Goal: Task Accomplishment & Management: Use online tool/utility

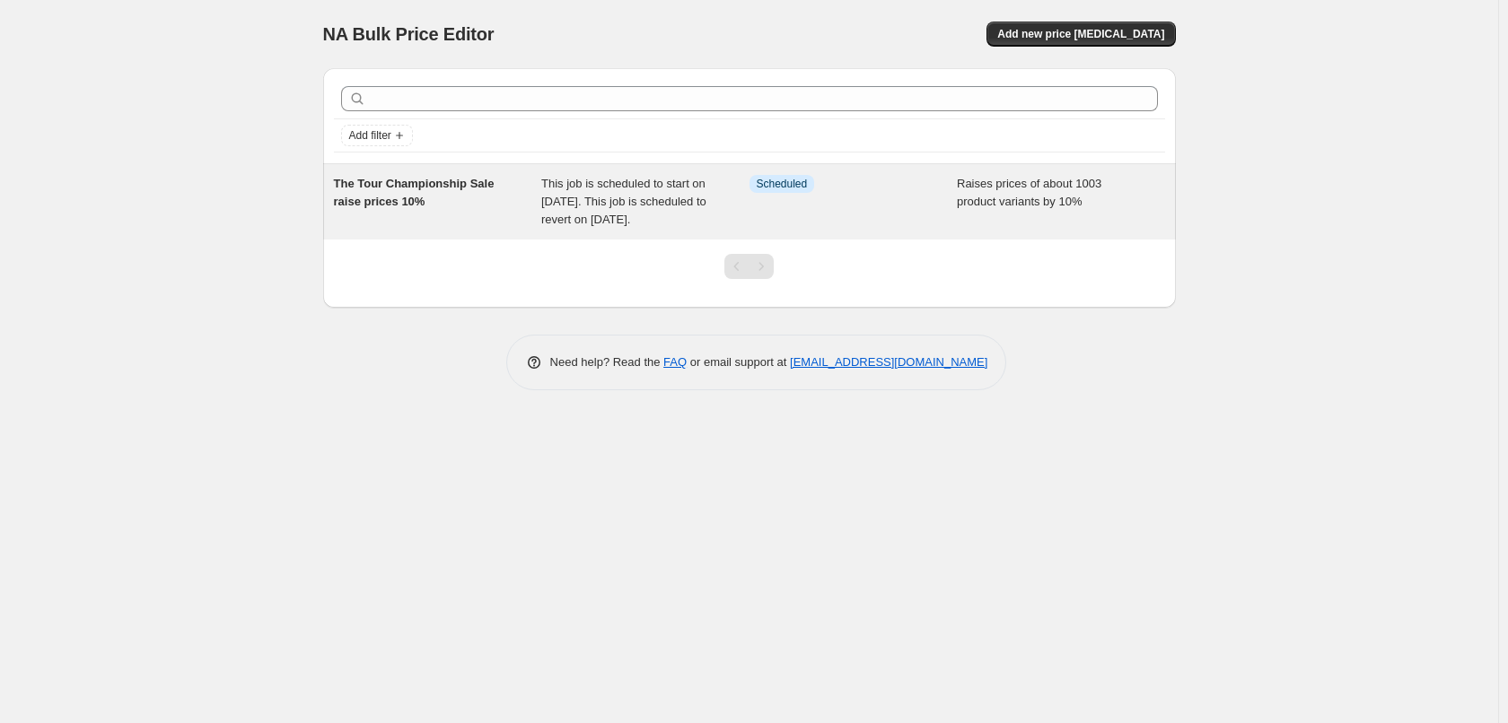
click at [529, 203] on div "The Tour Championship Sale raise prices 10%" at bounding box center [438, 202] width 208 height 54
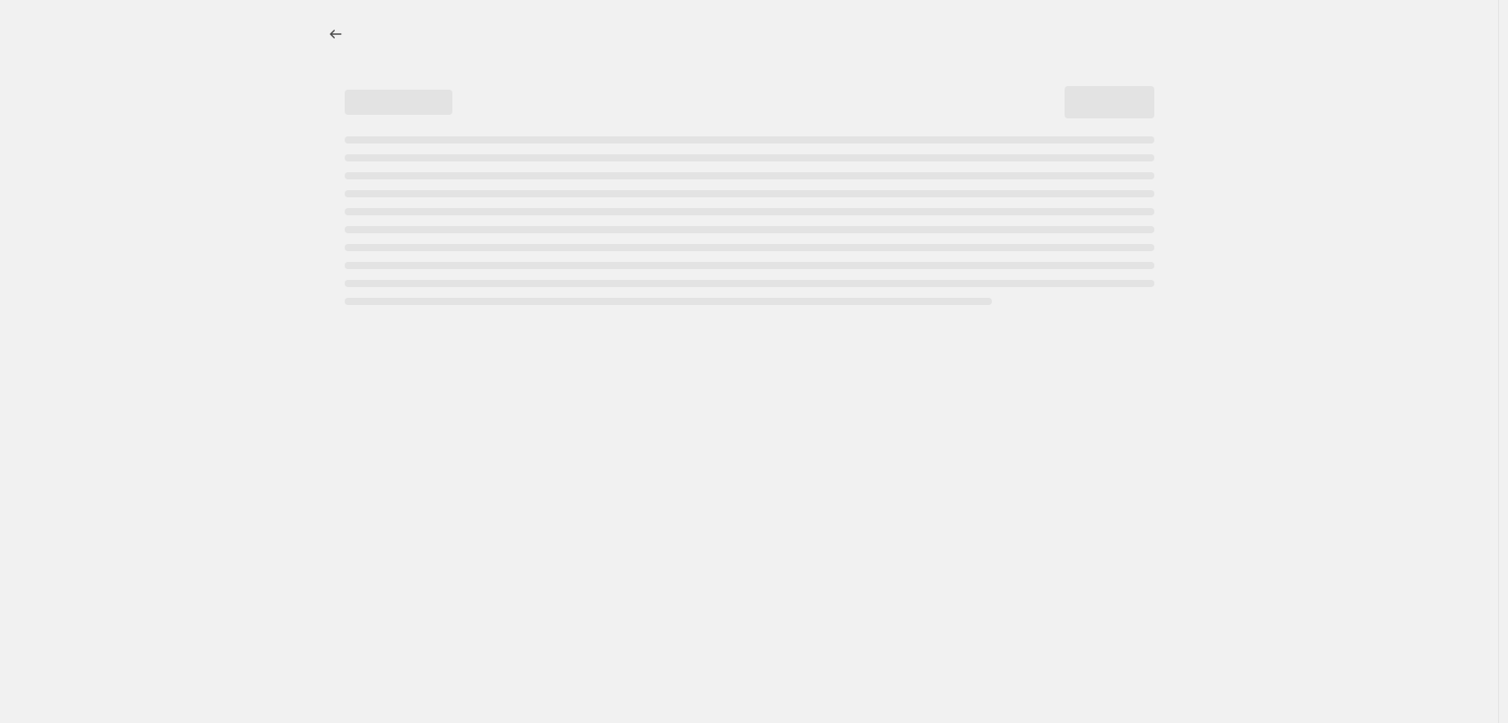
select select "percentage"
select select "not_equal"
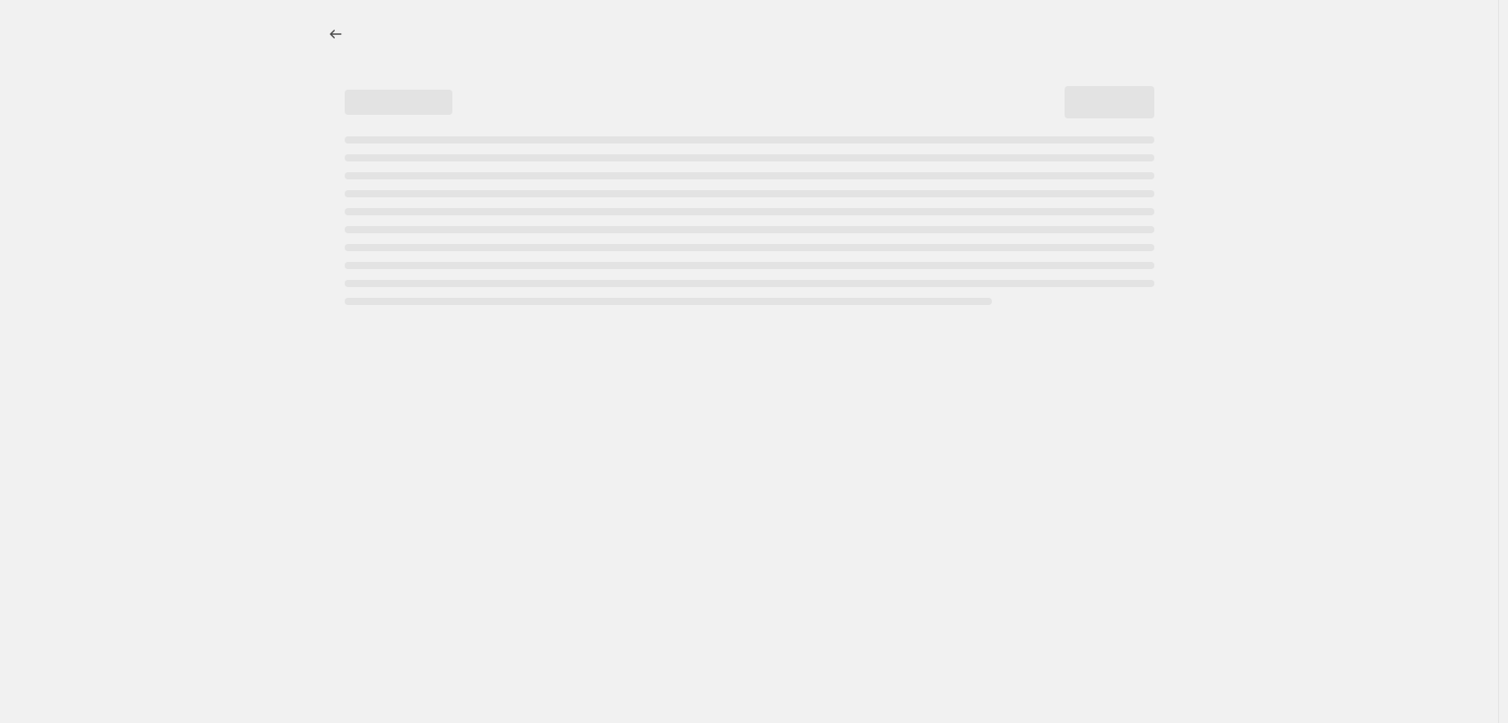
select select "not_equal"
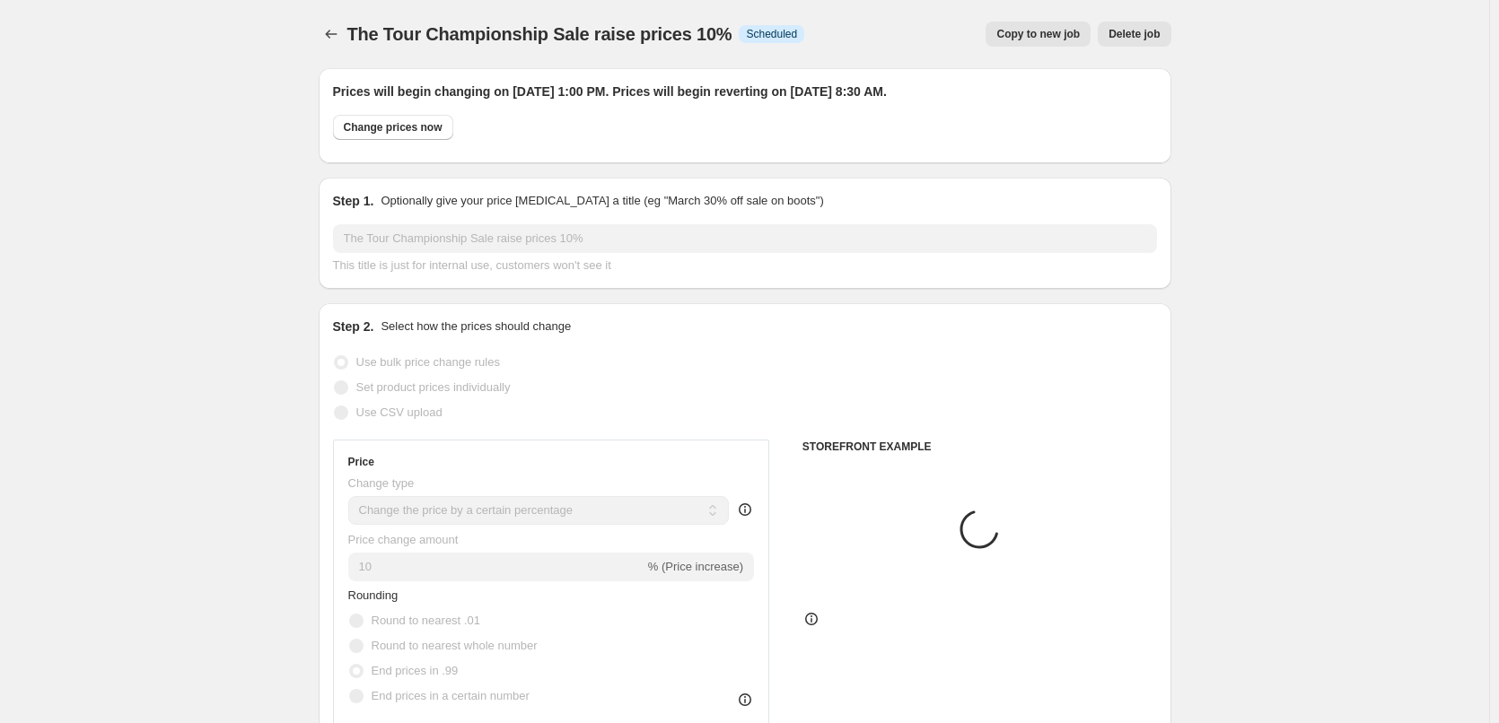
select select "collection"
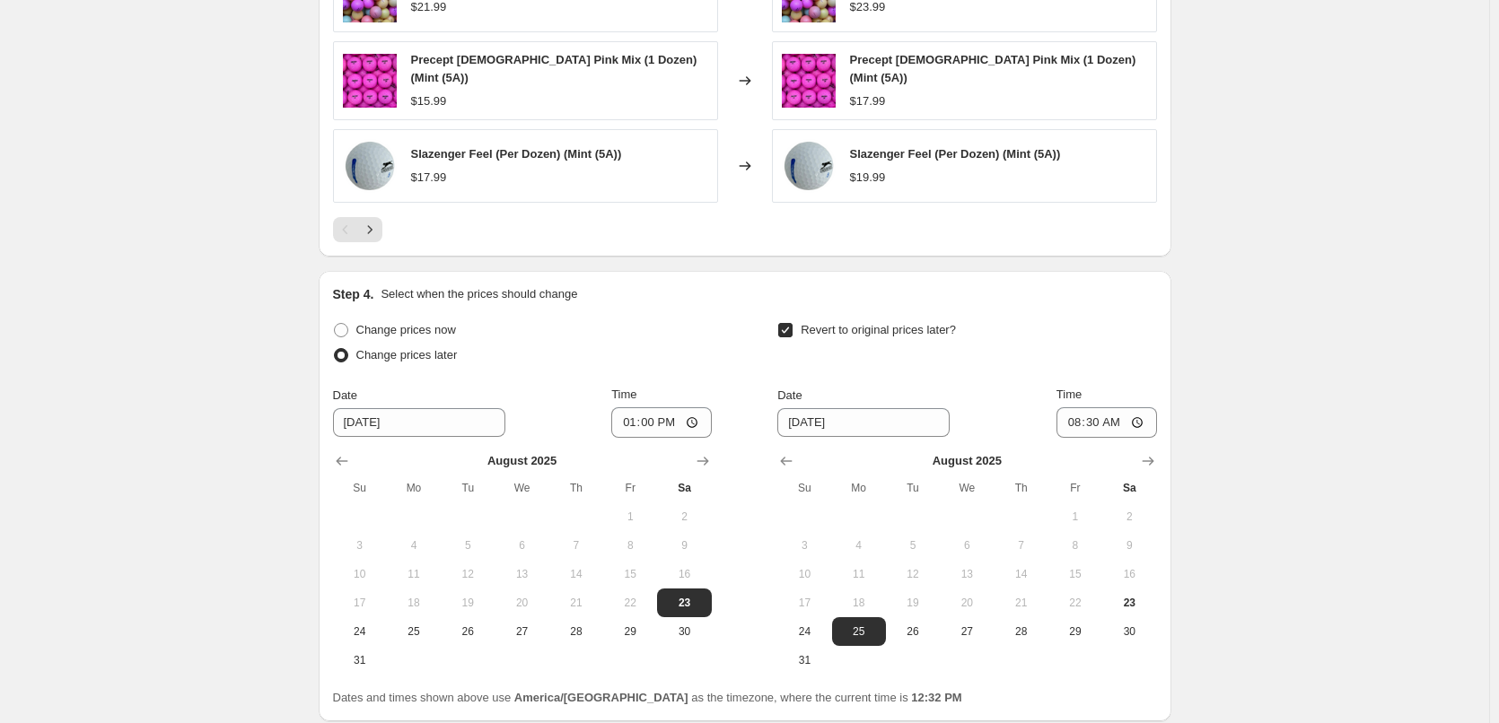
scroll to position [1877, 0]
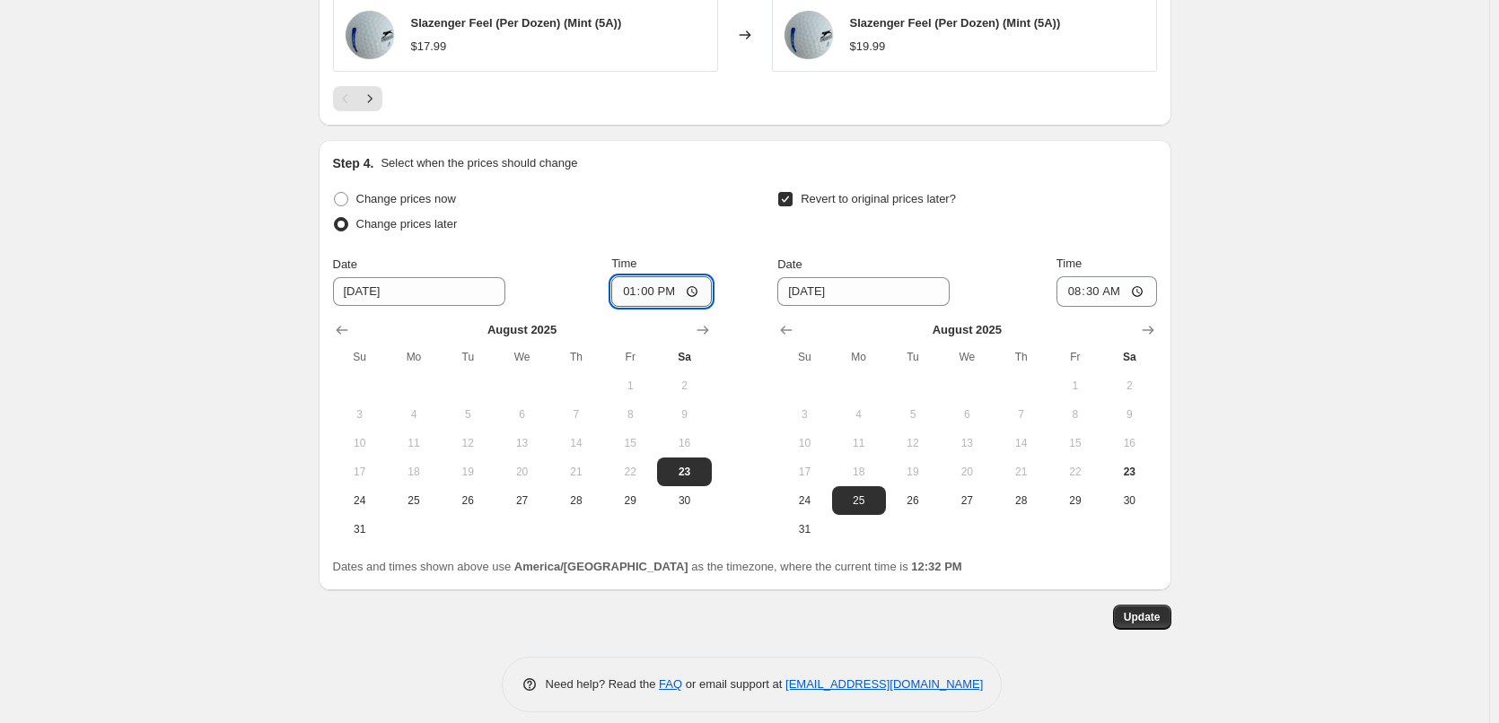
click at [665, 276] on input "13:00" at bounding box center [661, 291] width 101 height 31
click at [645, 276] on input "13:00" at bounding box center [661, 291] width 101 height 31
click at [626, 276] on input "13:00" at bounding box center [661, 291] width 101 height 31
click at [629, 276] on input "13:00" at bounding box center [661, 291] width 101 height 31
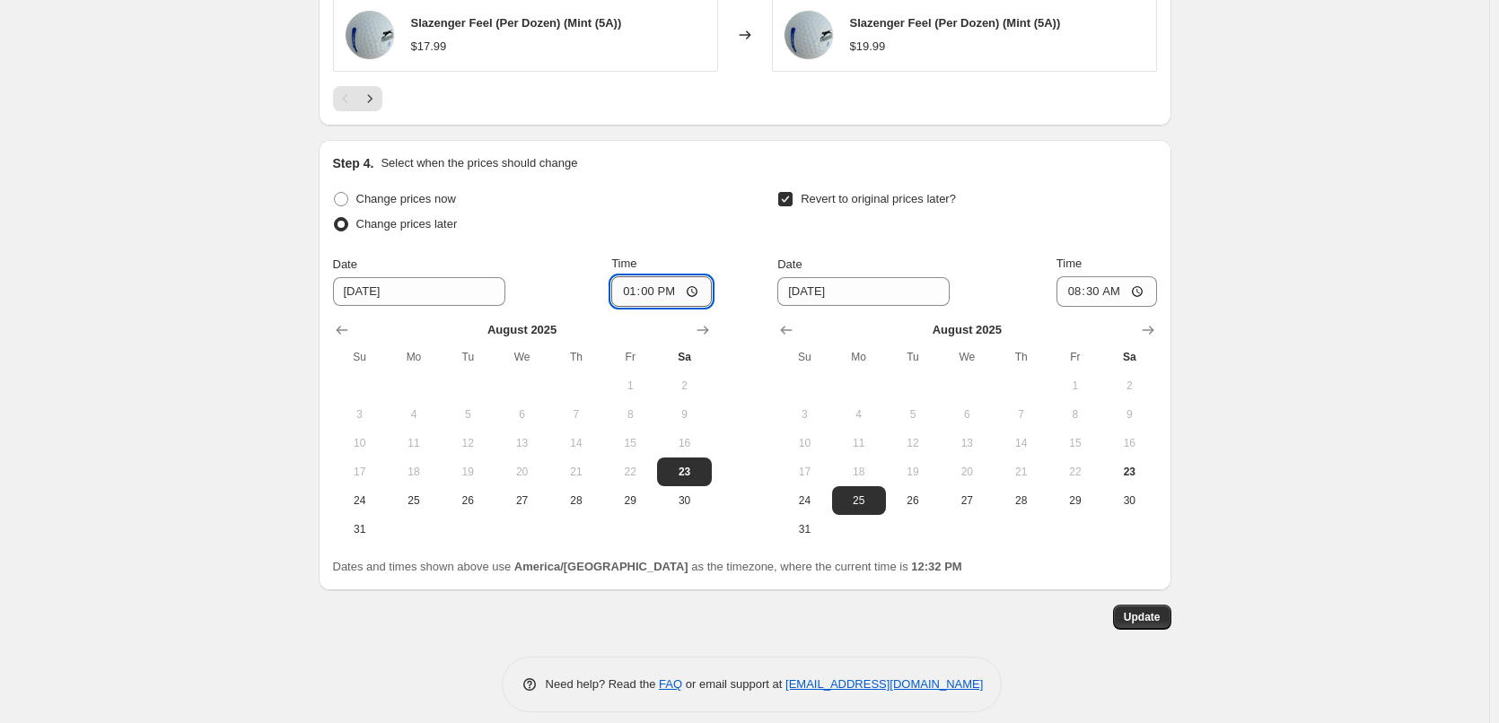
type input "12:00"
click at [445, 192] on span "Change prices now" at bounding box center [406, 198] width 100 height 13
click at [335, 192] on input "Change prices now" at bounding box center [334, 192] width 1 height 1
radio input "true"
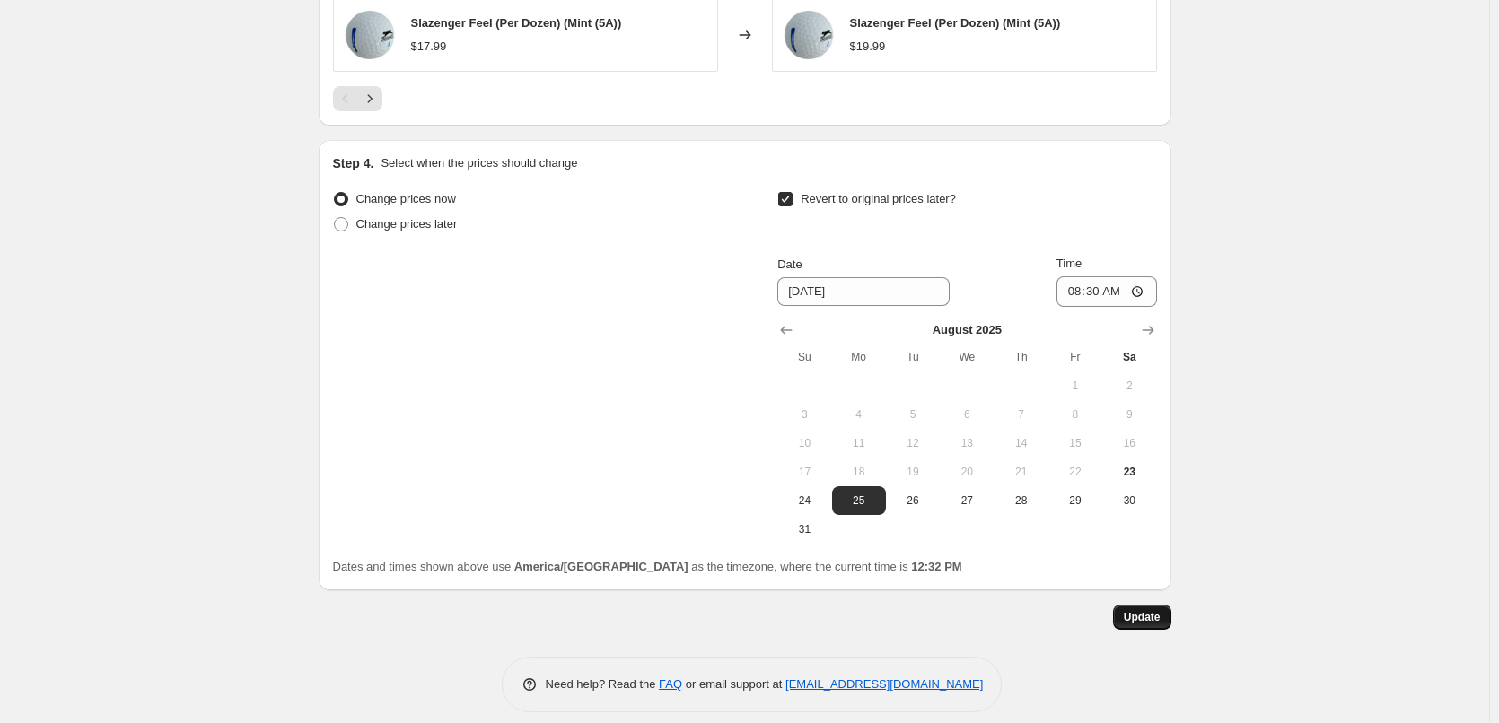
click at [1160, 609] on button "Update" at bounding box center [1142, 617] width 58 height 25
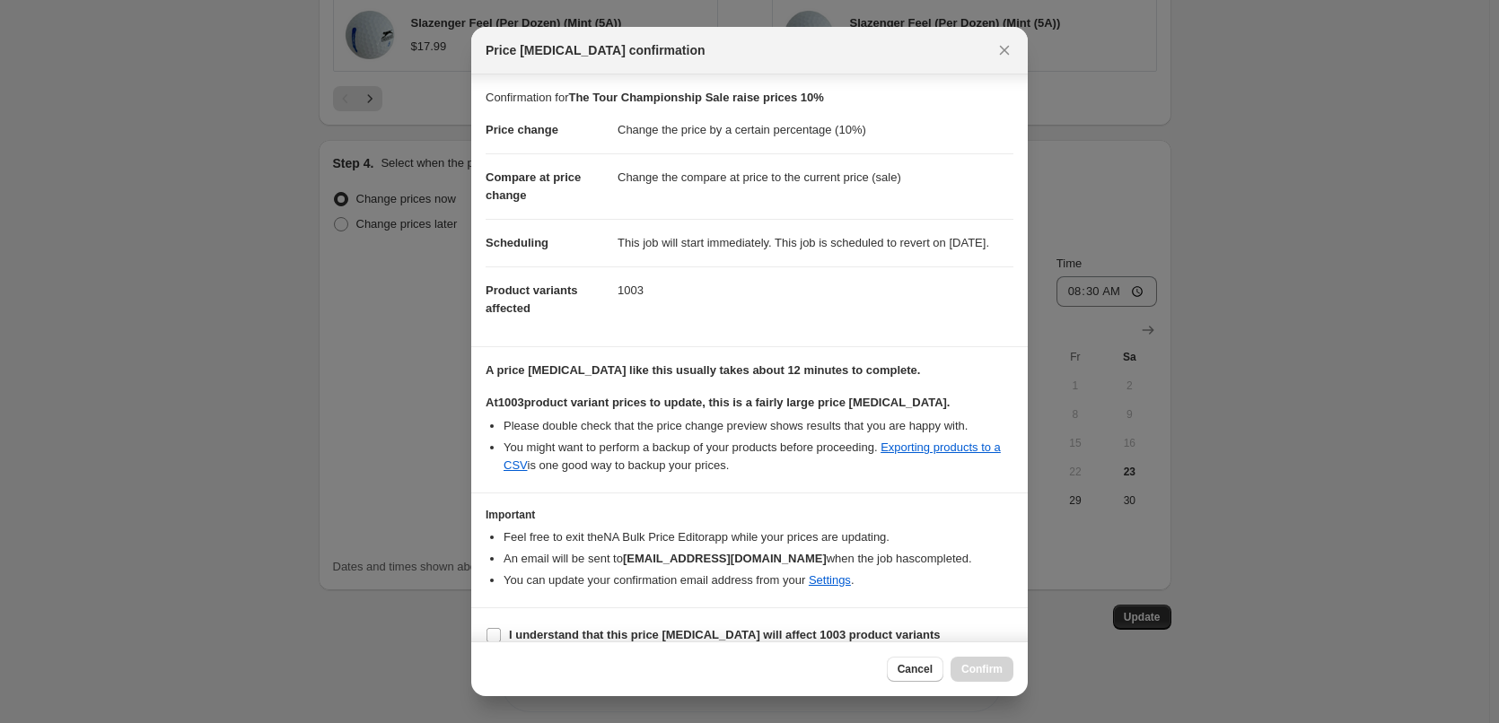
scroll to position [39, 0]
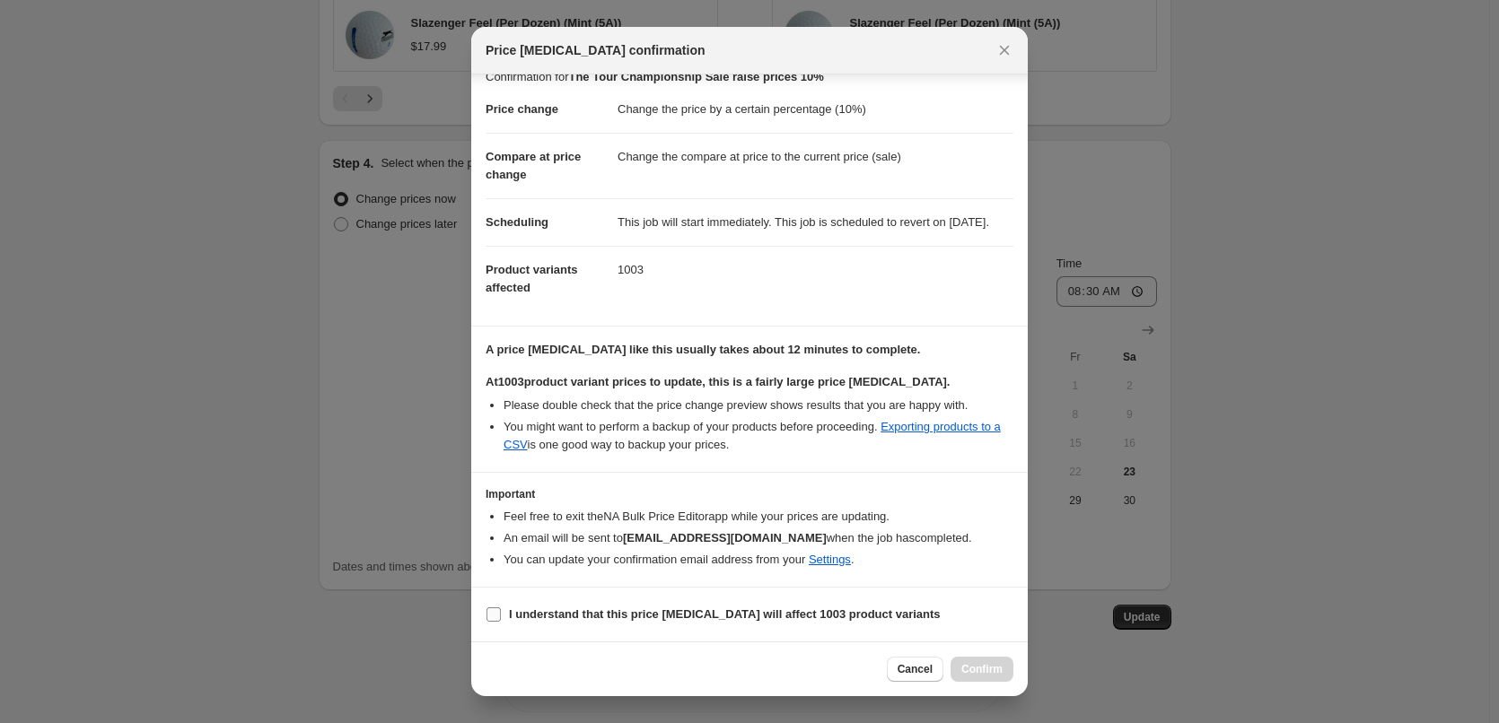
click at [781, 617] on b "I understand that this price change job will affect 1003 product variants" at bounding box center [725, 614] width 432 height 13
click at [501, 617] on input "I understand that this price change job will affect 1003 product variants" at bounding box center [493, 615] width 14 height 14
checkbox input "true"
click at [827, 557] on link "Settings" at bounding box center [830, 559] width 42 height 13
click at [939, 604] on section "I understand that this price change job will affect 1003 product variants" at bounding box center [749, 615] width 557 height 54
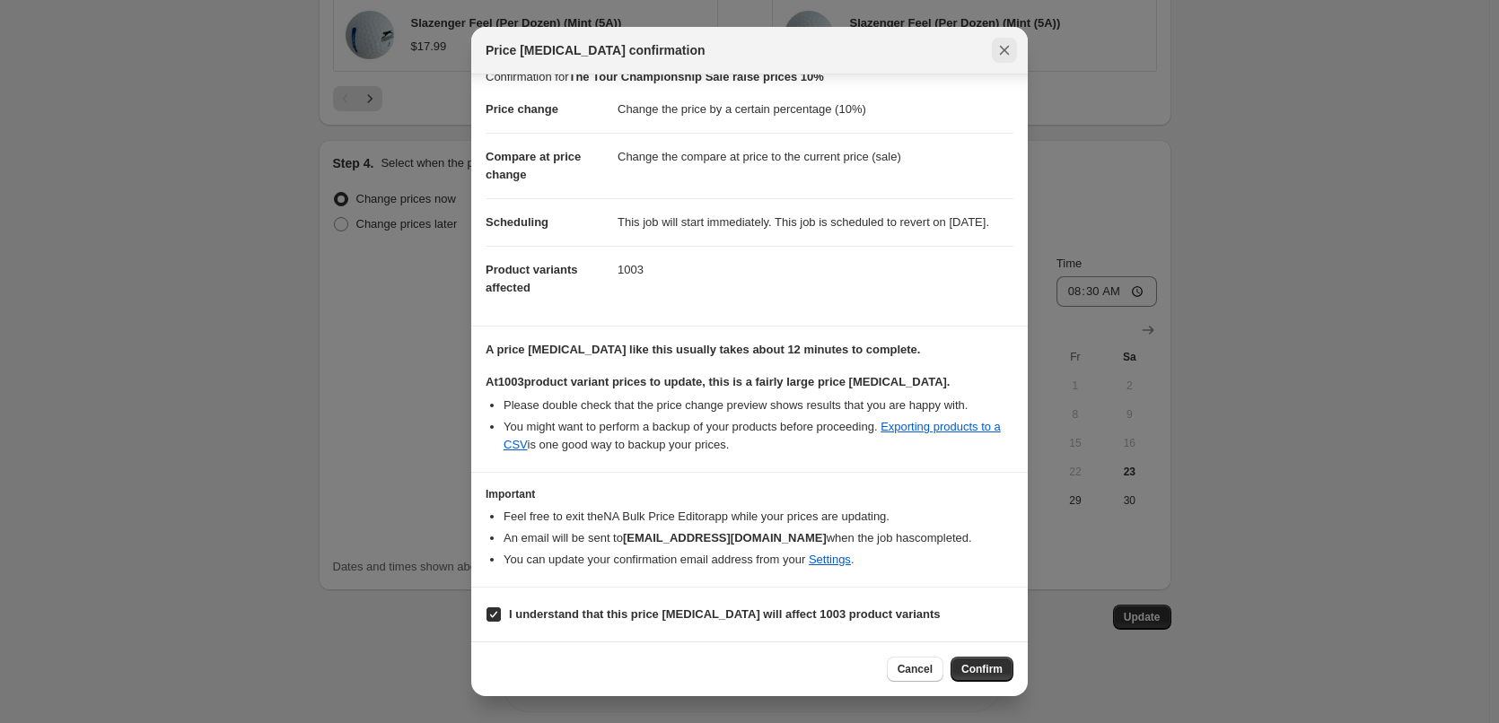
click at [1014, 56] on button "Close" at bounding box center [1004, 50] width 25 height 25
radio input "false"
radio input "true"
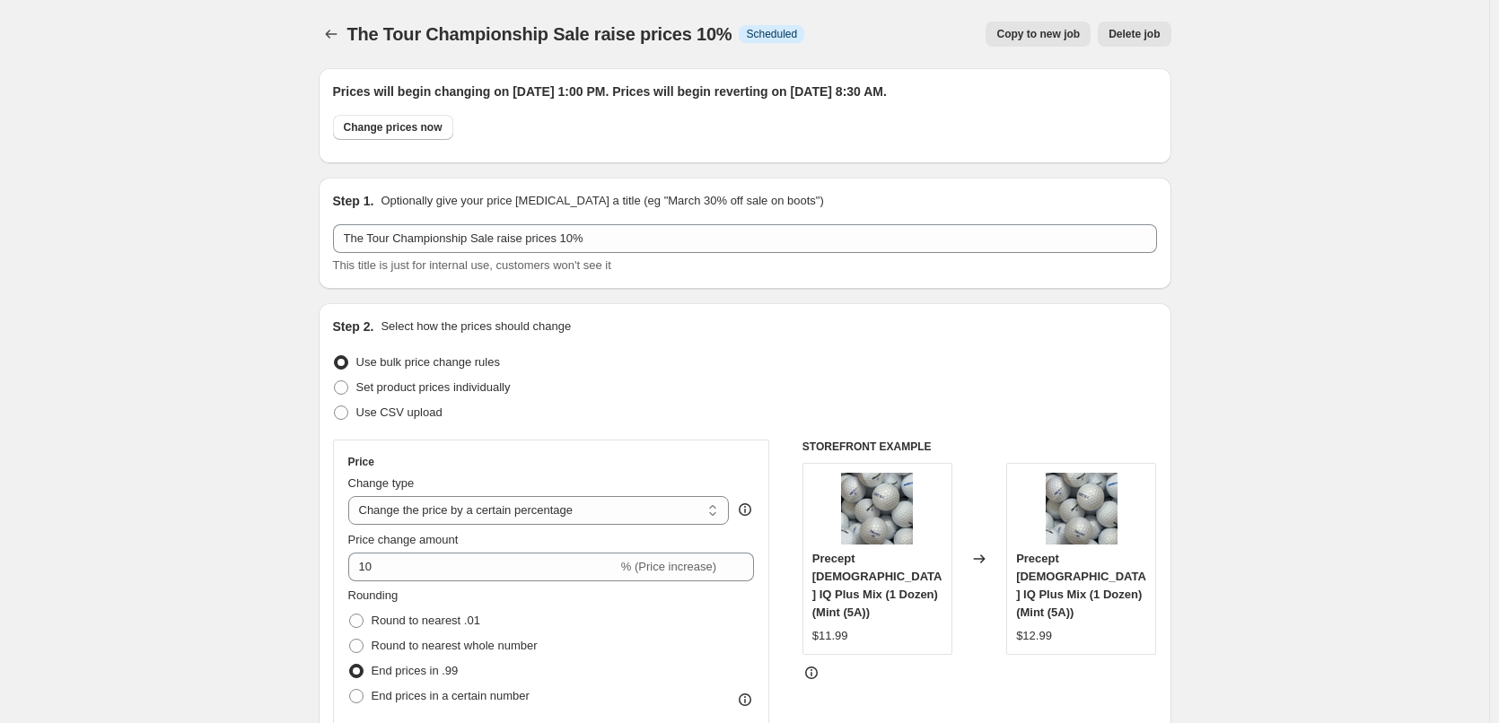
scroll to position [1877, 0]
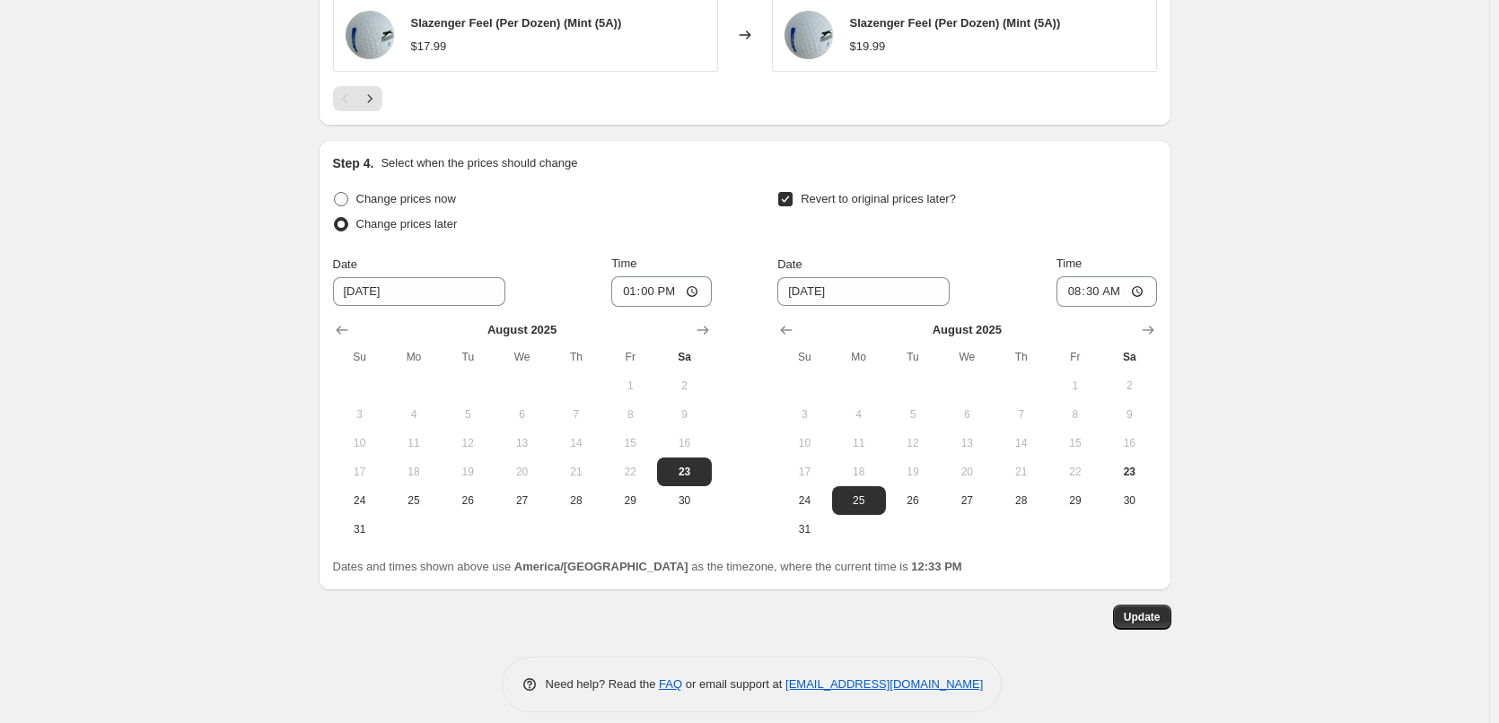
click at [424, 187] on label "Change prices now" at bounding box center [394, 199] width 123 height 25
click at [335, 192] on input "Change prices now" at bounding box center [334, 192] width 1 height 1
radio input "true"
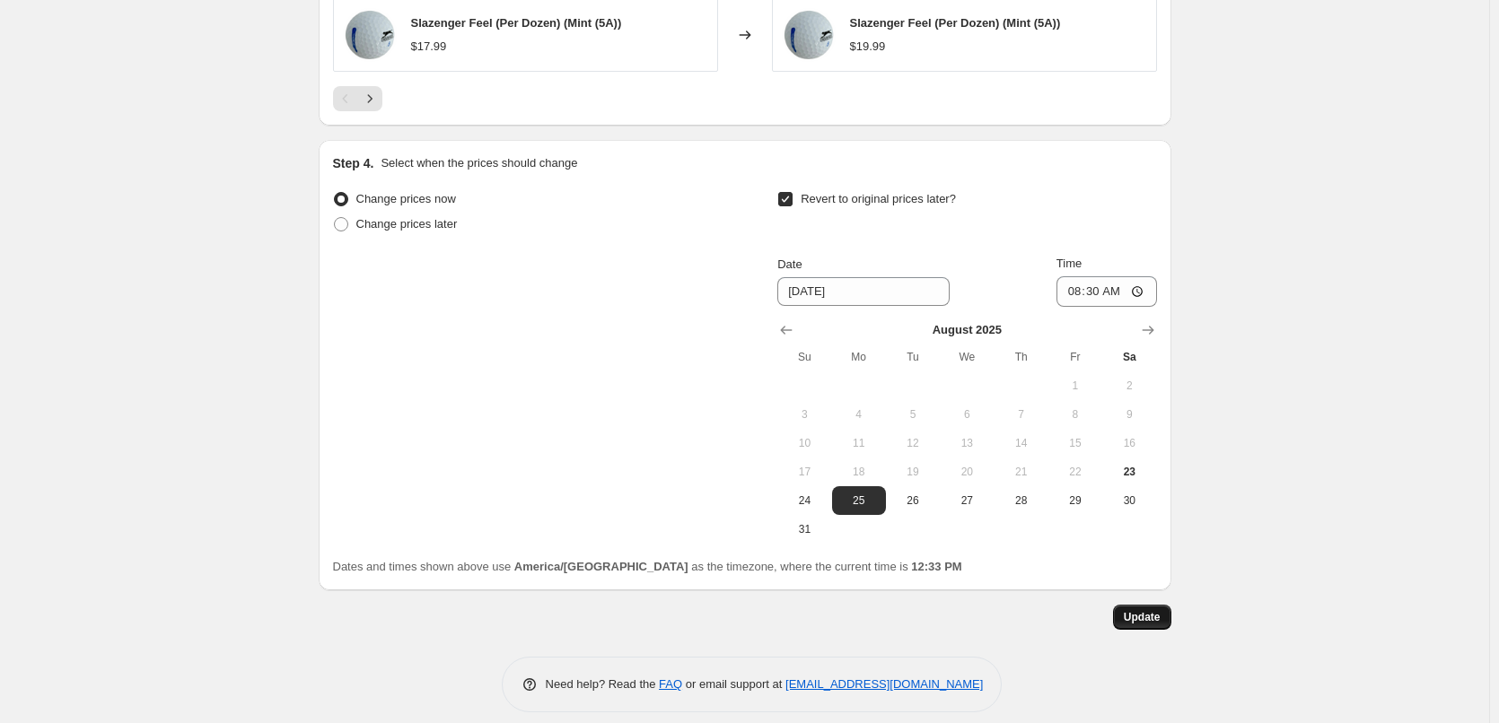
click at [1145, 610] on span "Update" at bounding box center [1142, 617] width 37 height 14
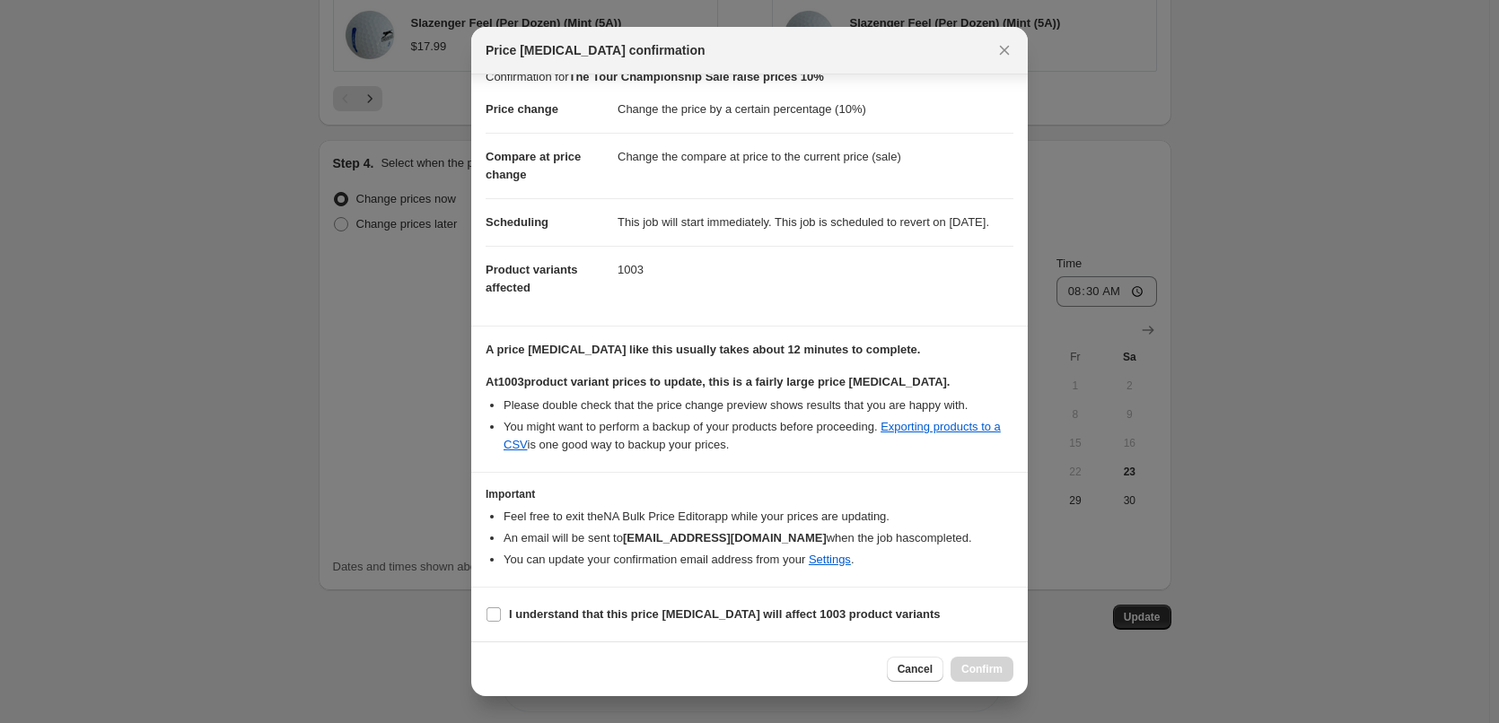
scroll to position [39, 0]
click at [609, 604] on label "I understand that this price change job will affect 1003 product variants" at bounding box center [713, 614] width 455 height 25
click at [501, 608] on input "I understand that this price change job will affect 1003 product variants" at bounding box center [493, 615] width 14 height 14
checkbox input "true"
click at [975, 661] on button "Confirm" at bounding box center [982, 669] width 63 height 25
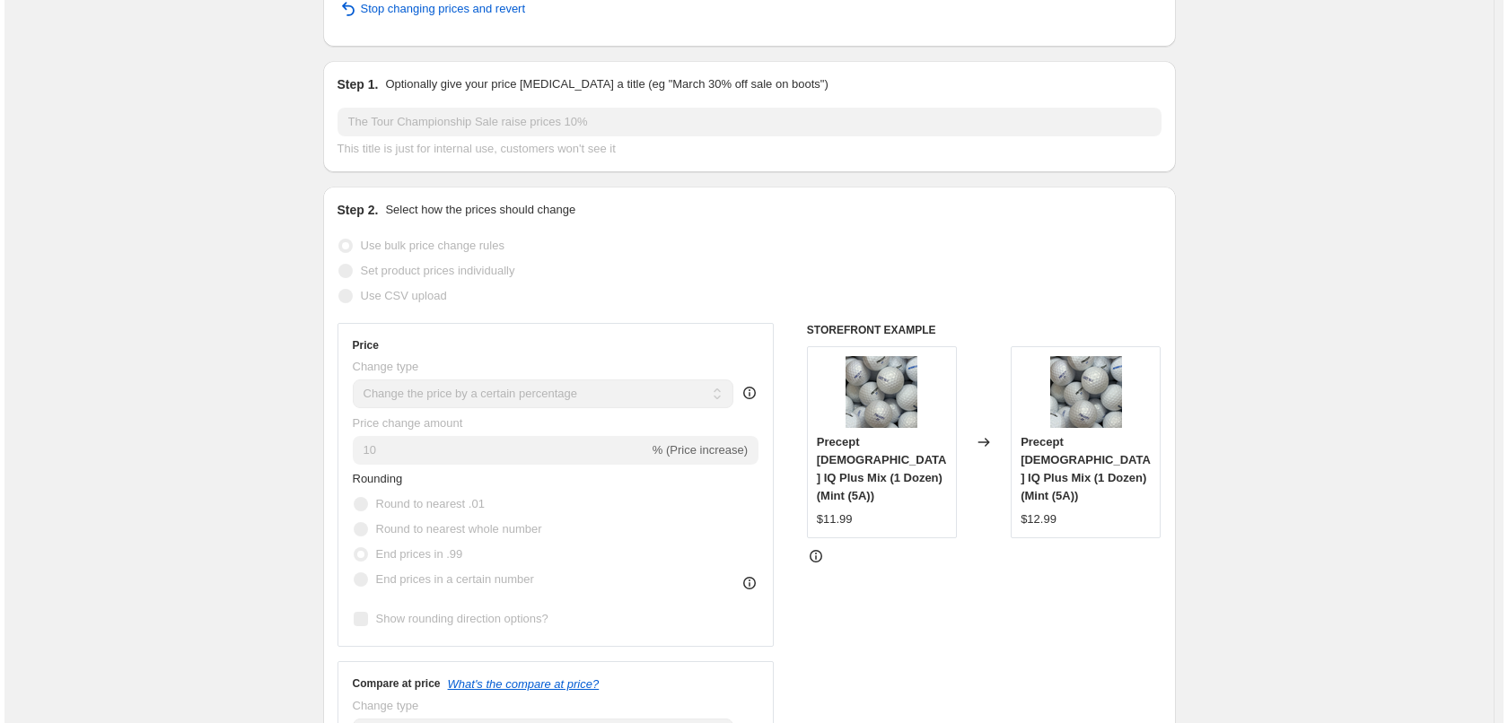
scroll to position [0, 0]
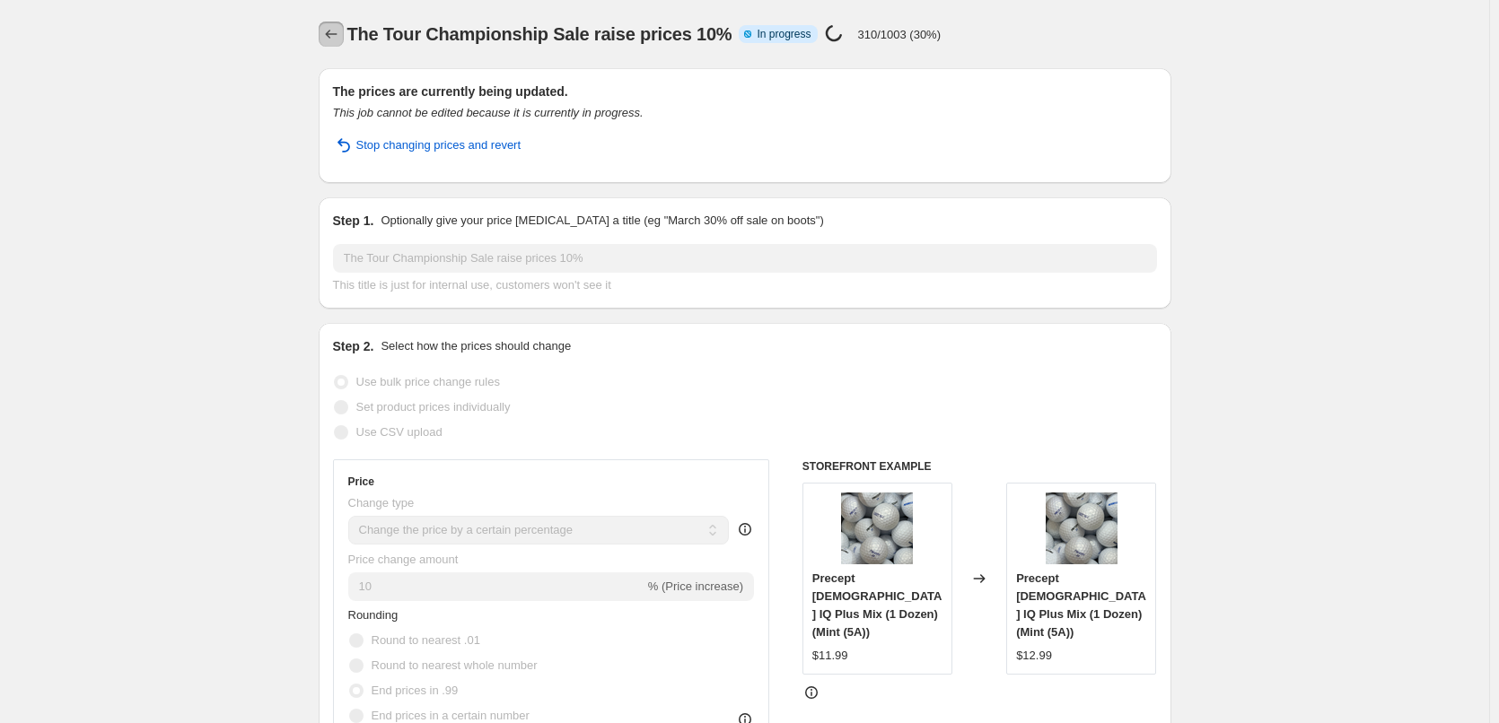
click at [329, 23] on button "Price change jobs" at bounding box center [331, 34] width 25 height 25
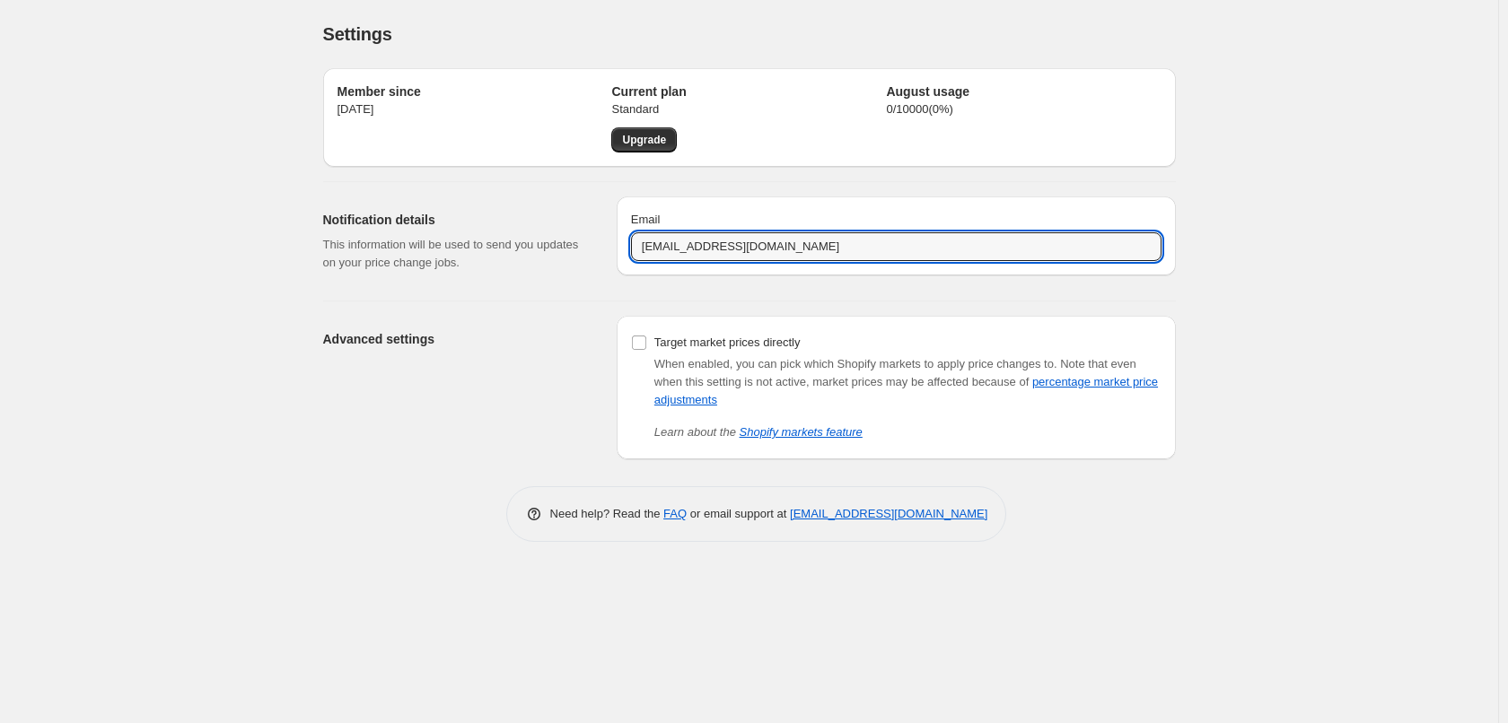
drag, startPoint x: 777, startPoint y: 250, endPoint x: 616, endPoint y: 244, distance: 161.7
click at [617, 244] on div "Email golfballsnet@gmail.com" at bounding box center [896, 236] width 559 height 79
type input "sales@golfballs.net"
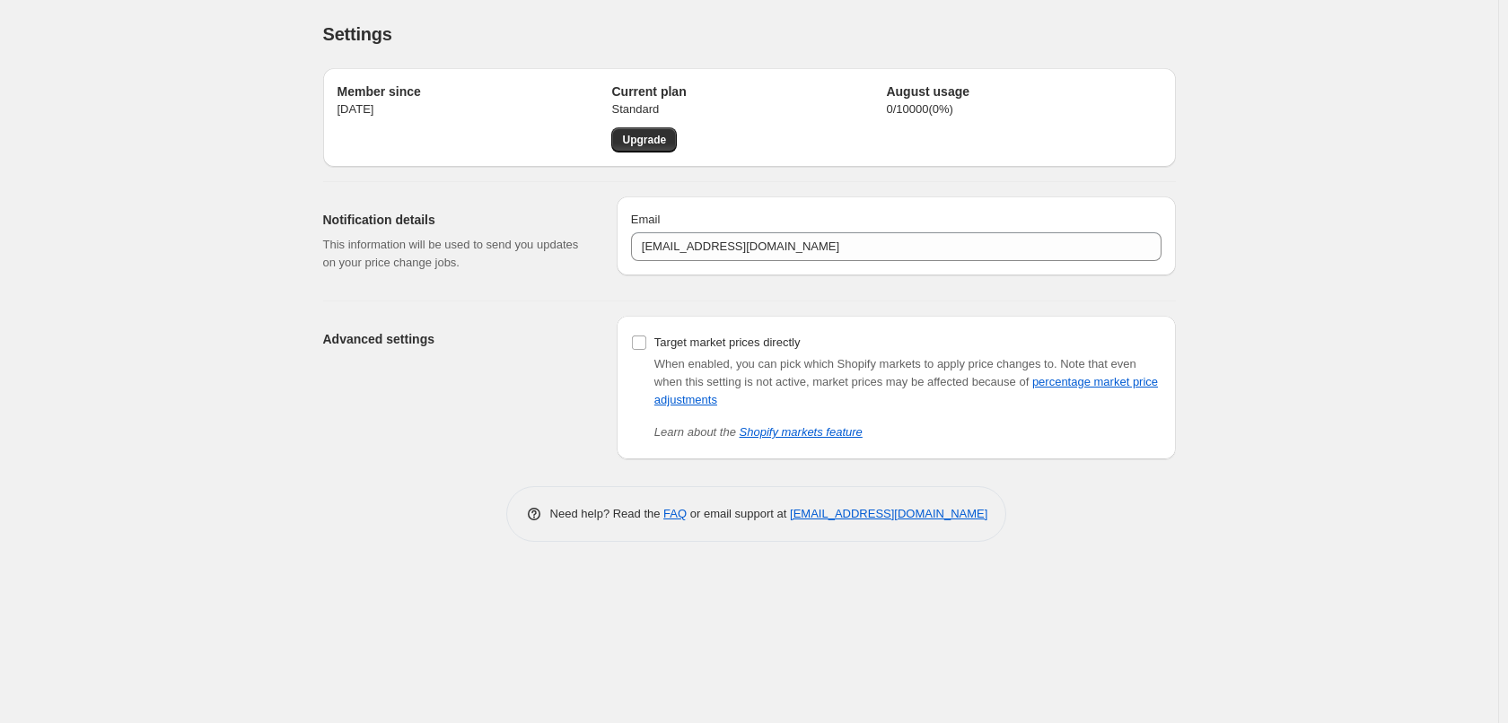
click at [1263, 296] on div "Settings. This page is ready Settings Member since Aug 21, 2025 Current plan St…" at bounding box center [749, 361] width 1498 height 723
